Goal: Transaction & Acquisition: Obtain resource

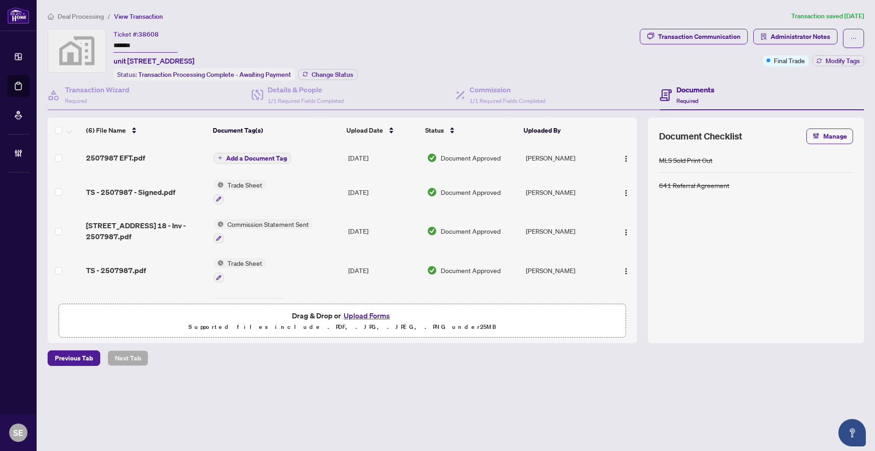
click at [498, 154] on span "Document Approved" at bounding box center [471, 158] width 60 height 10
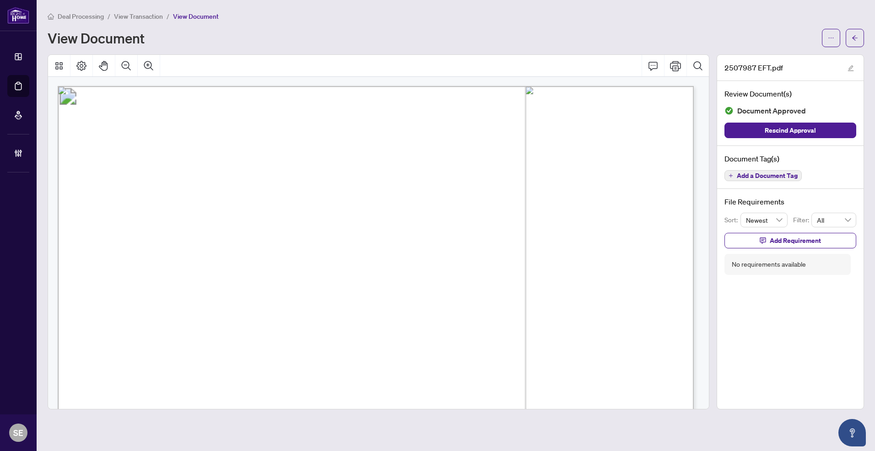
click at [861, 36] on button "button" at bounding box center [855, 38] width 18 height 18
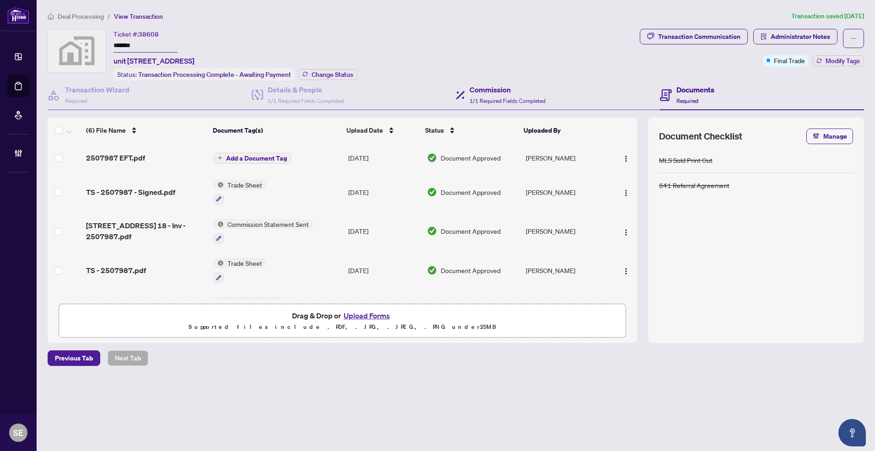
click at [599, 87] on div "Commission 1/1 Required Fields Completed" at bounding box center [558, 96] width 204 height 30
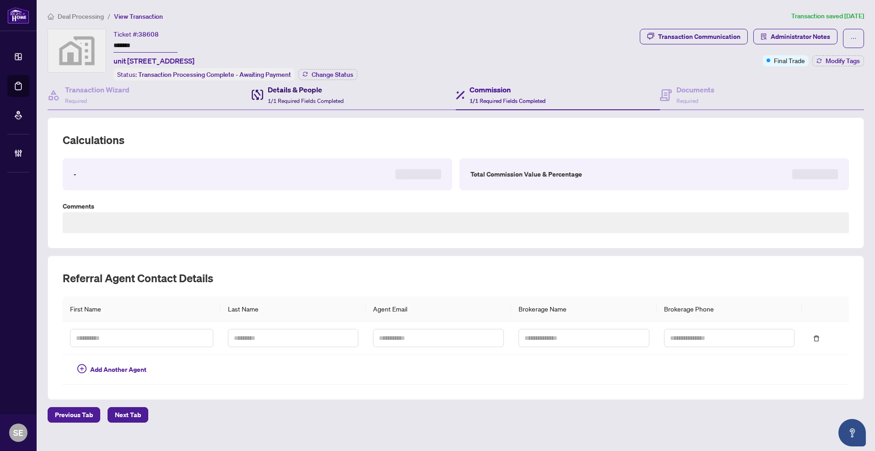
click at [276, 87] on h4 "Details & People" at bounding box center [306, 89] width 76 height 11
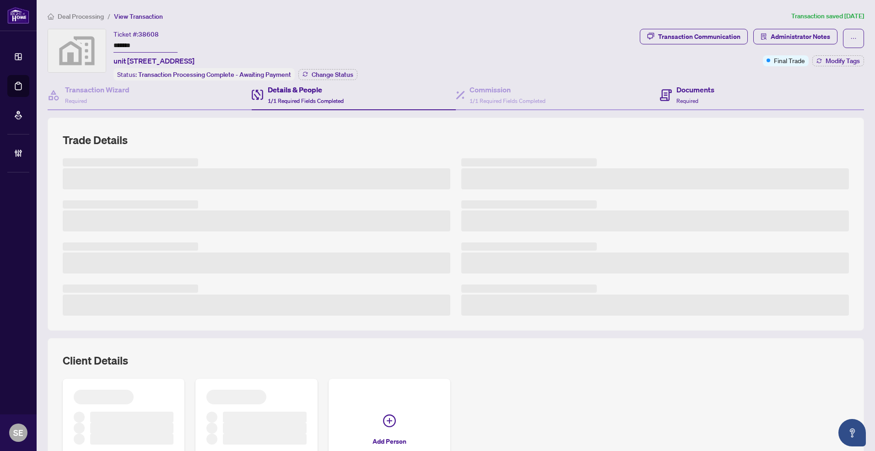
drag, startPoint x: 684, startPoint y: 74, endPoint x: 682, endPoint y: 79, distance: 5.4
click at [683, 77] on div "Transaction Communication Administrator Notes Final Trade Modify Tags" at bounding box center [752, 55] width 228 height 52
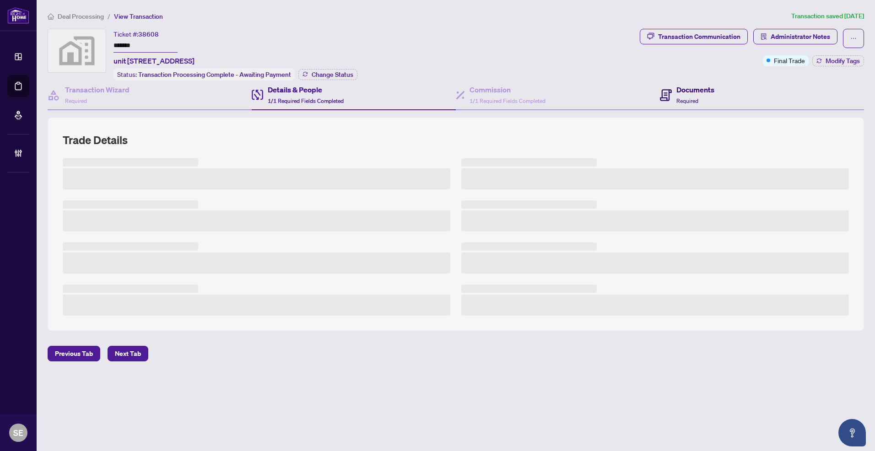
click at [689, 98] on span "Required" at bounding box center [688, 101] width 22 height 7
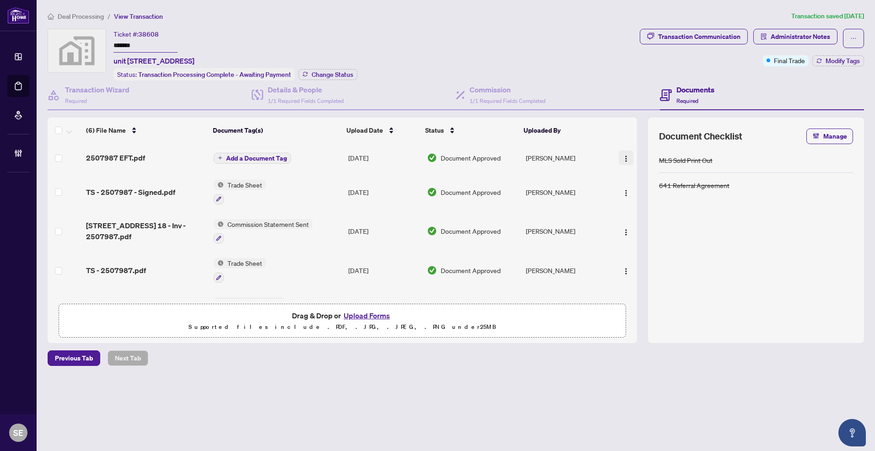
click at [626, 156] on img "button" at bounding box center [626, 158] width 7 height 7
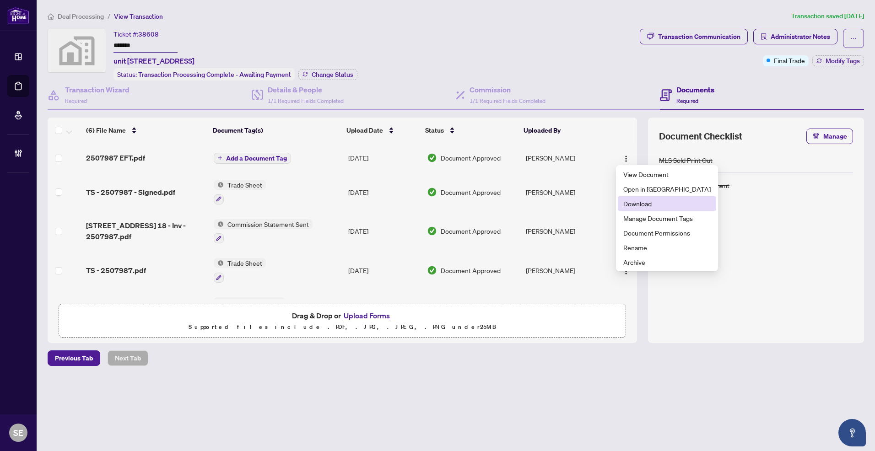
click at [655, 208] on span "Download" at bounding box center [667, 204] width 87 height 10
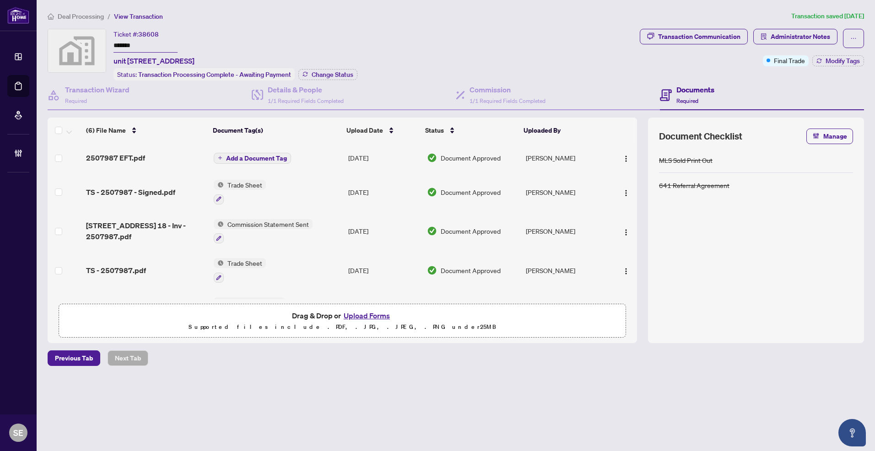
click at [800, 164] on div "MLS Sold Print Out" at bounding box center [756, 160] width 194 height 25
